Goal: Navigation & Orientation: Find specific page/section

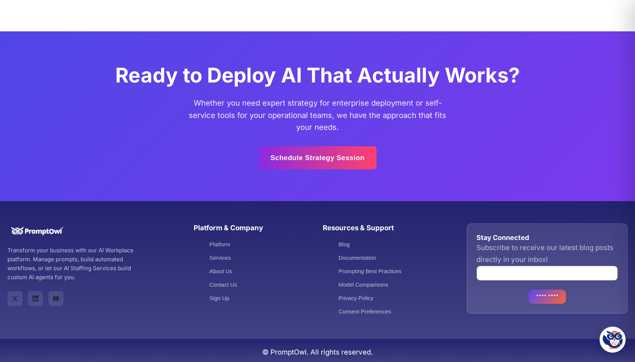
scroll to position [2185, 0]
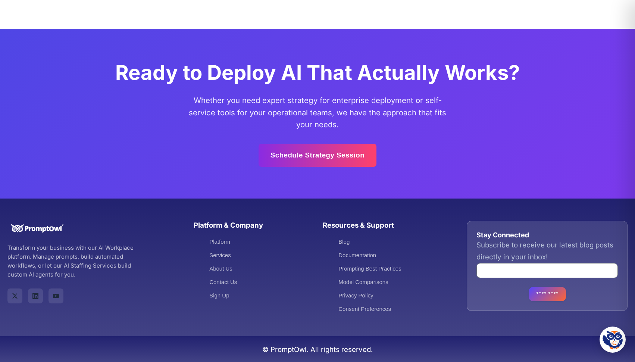
click at [358, 291] on li "Privacy Policy" at bounding box center [388, 295] width 99 height 9
click at [356, 298] on link "Privacy Policy" at bounding box center [358, 295] width 39 height 6
